Goal: Task Accomplishment & Management: Use online tool/utility

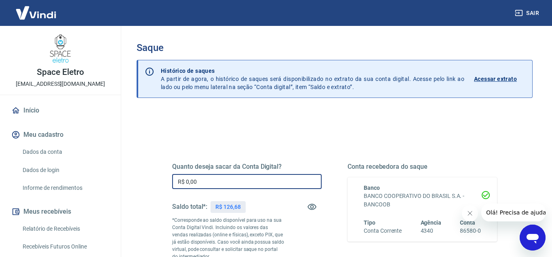
click at [222, 181] on input "R$ 0,00" at bounding box center [246, 181] width 149 height 15
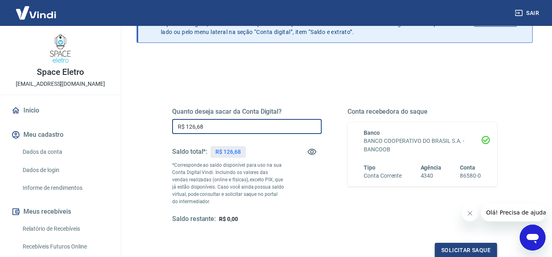
type input "R$ 126,68"
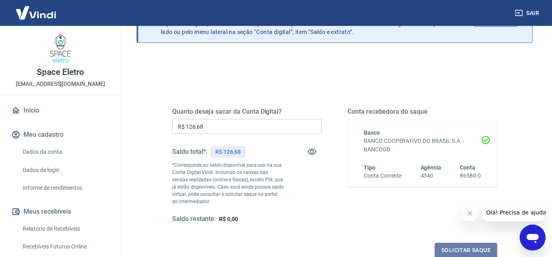
click at [446, 251] on button "Solicitar saque" at bounding box center [466, 249] width 62 height 15
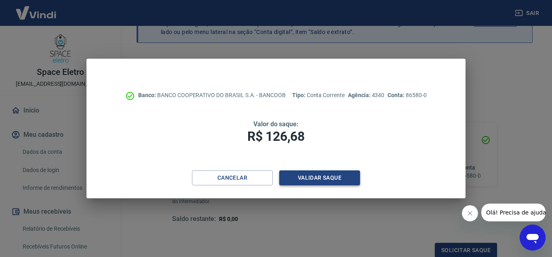
click at [311, 180] on button "Validar saque" at bounding box center [319, 177] width 81 height 15
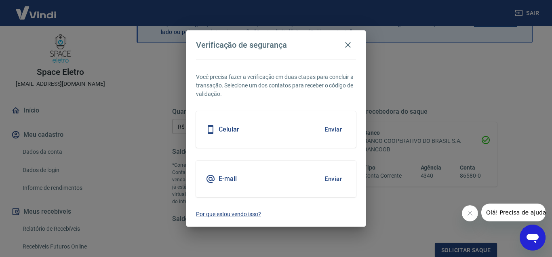
click at [341, 132] on button "Enviar" at bounding box center [333, 129] width 26 height 17
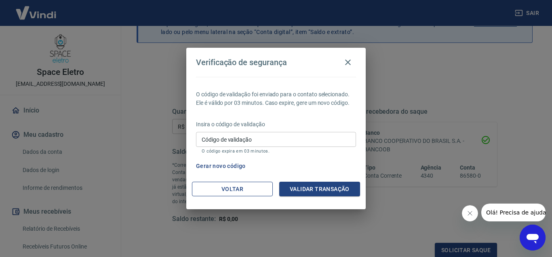
click at [224, 192] on button "Voltar" at bounding box center [232, 188] width 81 height 15
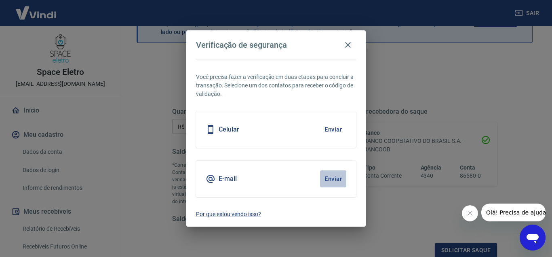
click at [334, 175] on button "Enviar" at bounding box center [333, 178] width 26 height 17
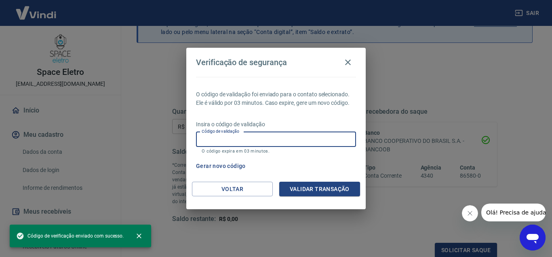
click at [215, 144] on input "Código de validação" at bounding box center [276, 139] width 160 height 15
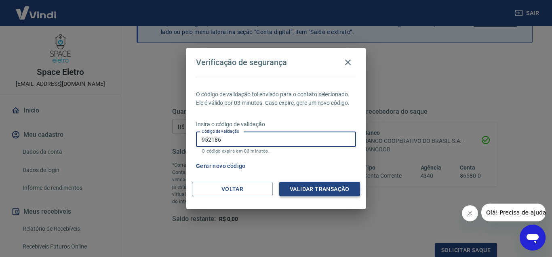
type input "952186"
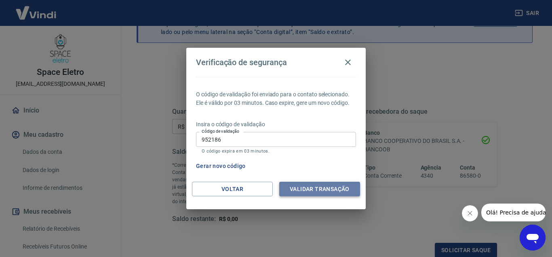
click at [328, 194] on button "Validar transação" at bounding box center [319, 188] width 81 height 15
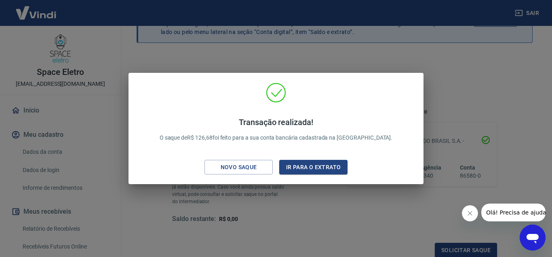
click at [278, 201] on div "Transação realizada! O saque de R$ 126,68 foi feito para a sua conta bancária c…" at bounding box center [276, 128] width 552 height 257
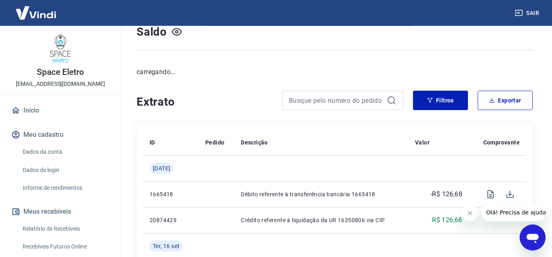
scroll to position [110, 0]
